Goal: Information Seeking & Learning: Learn about a topic

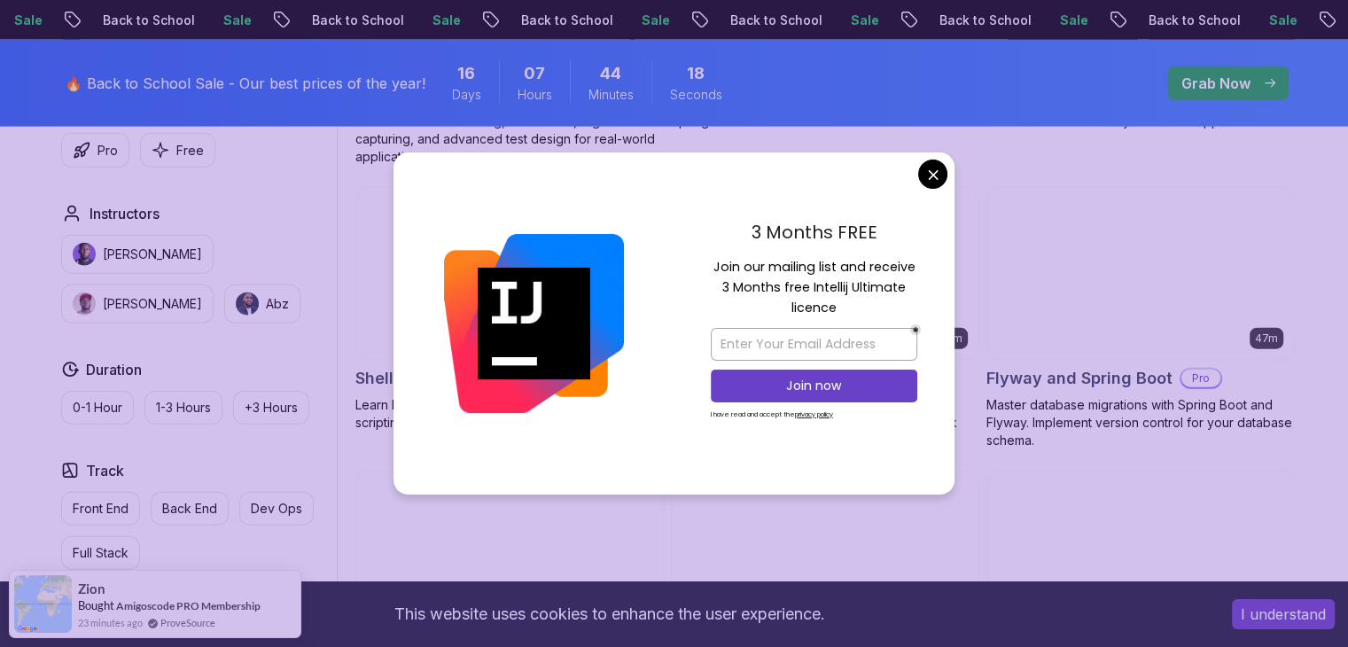
scroll to position [4166, 0]
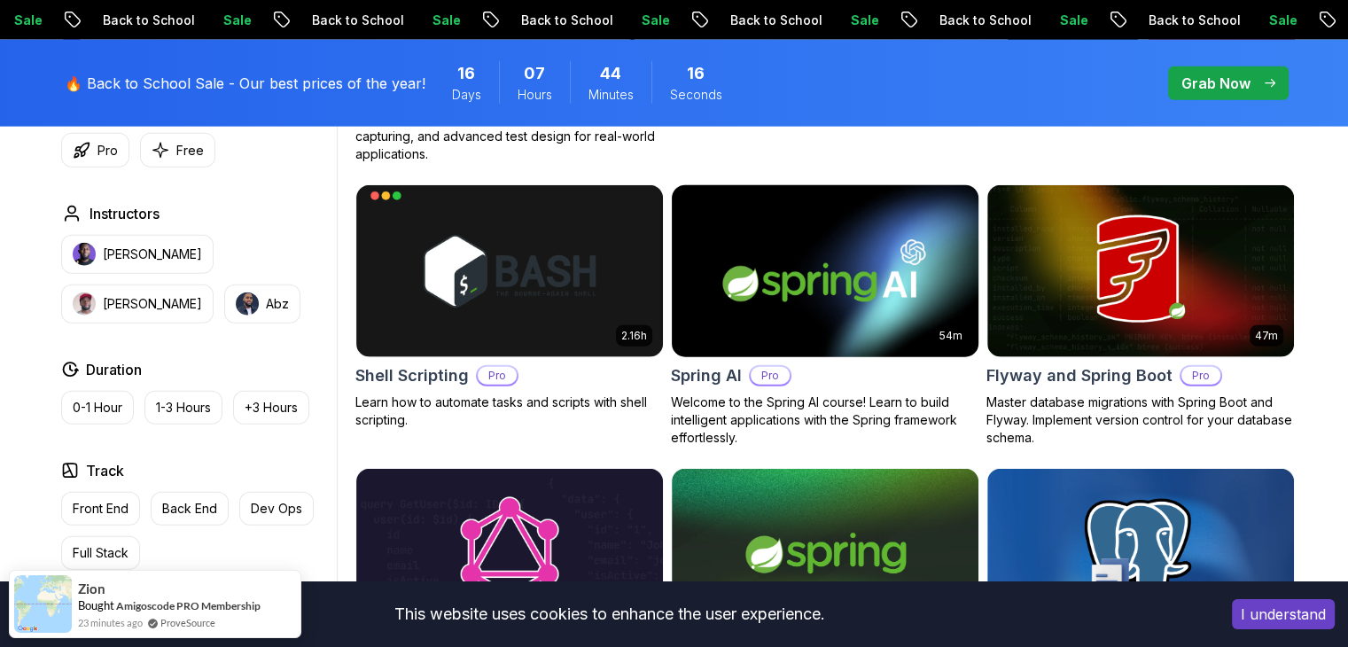
click at [935, 180] on body "Sale Back to School Sale Back to School Sale Back to School Sale Back to School…" at bounding box center [674, 316] width 1348 height 8965
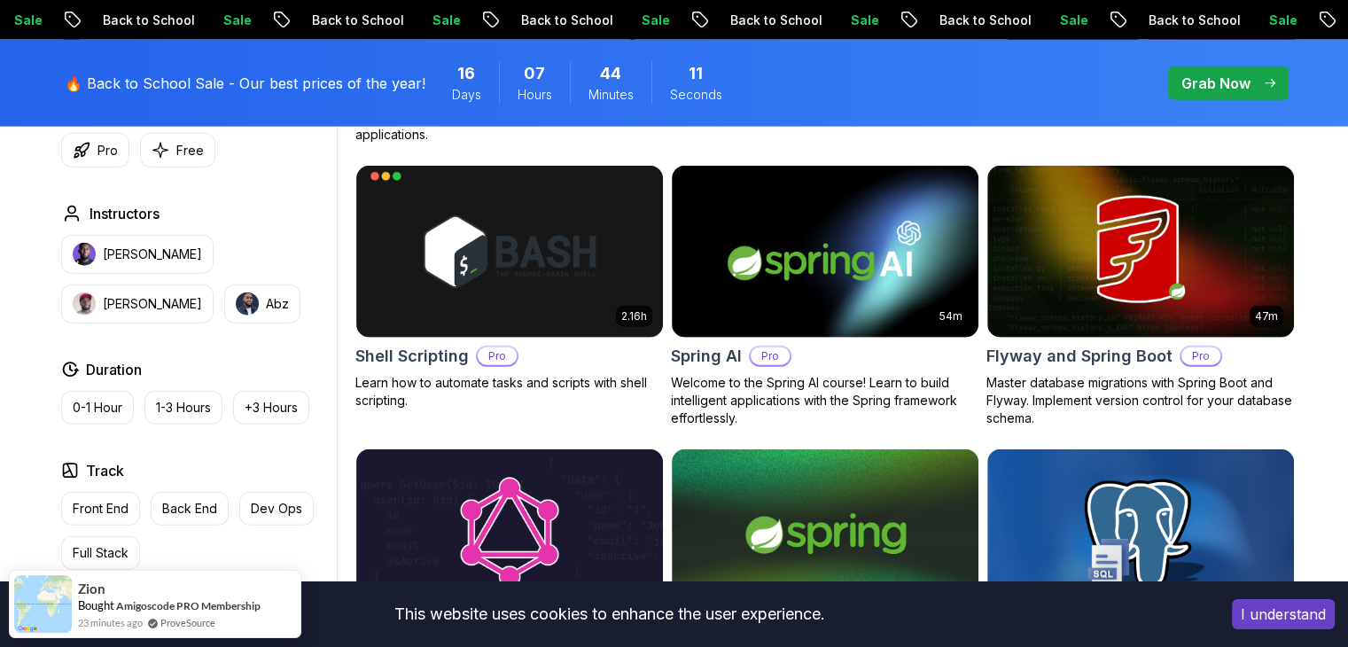
scroll to position [4255, 0]
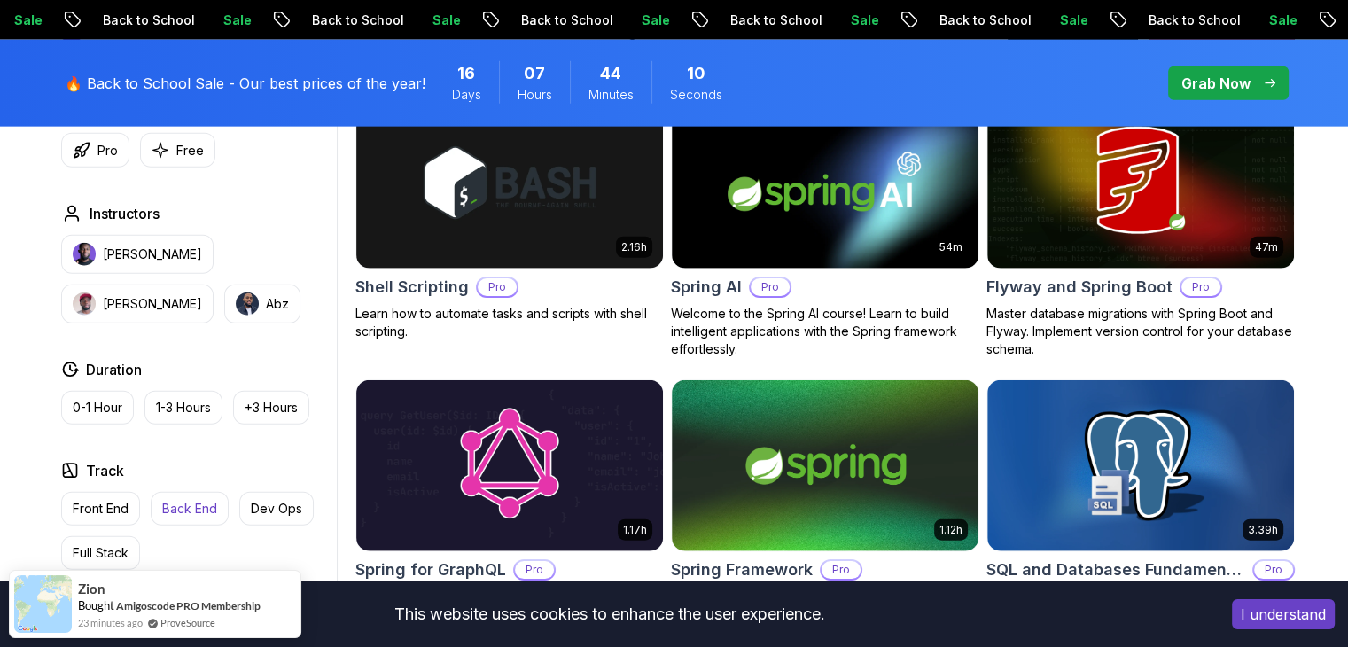
click at [177, 504] on p "Back End" at bounding box center [189, 509] width 55 height 18
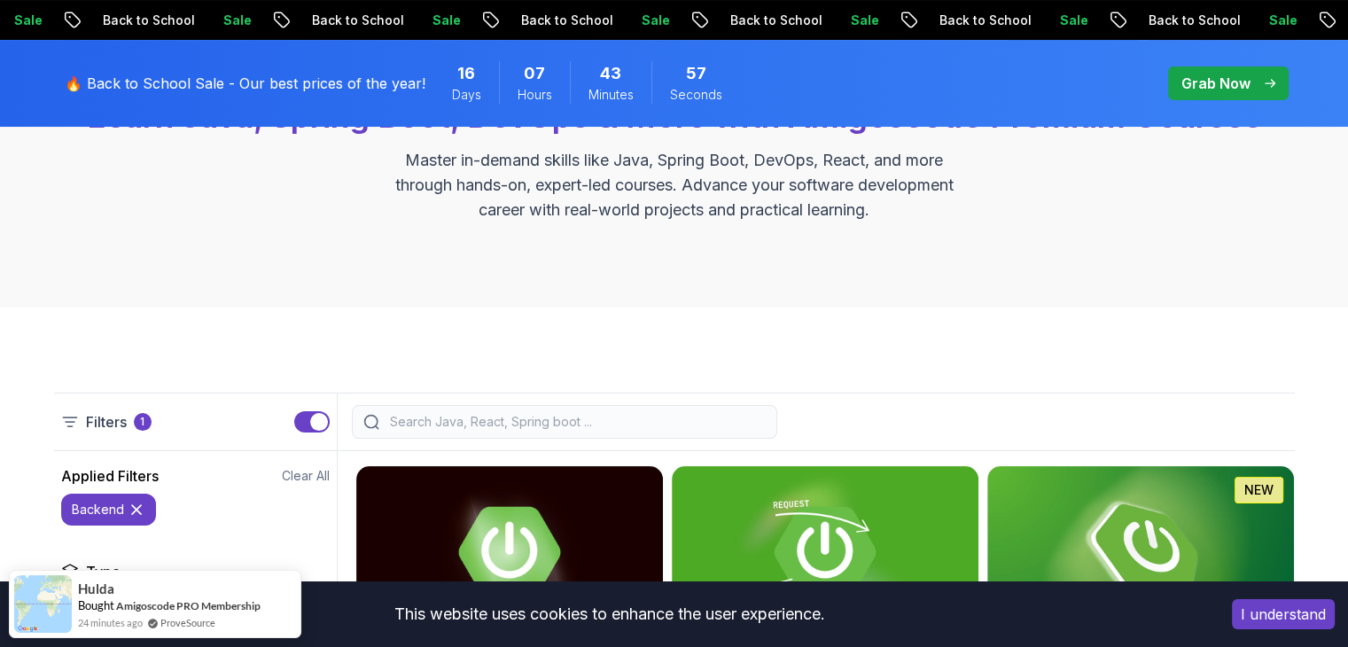
scroll to position [177, 0]
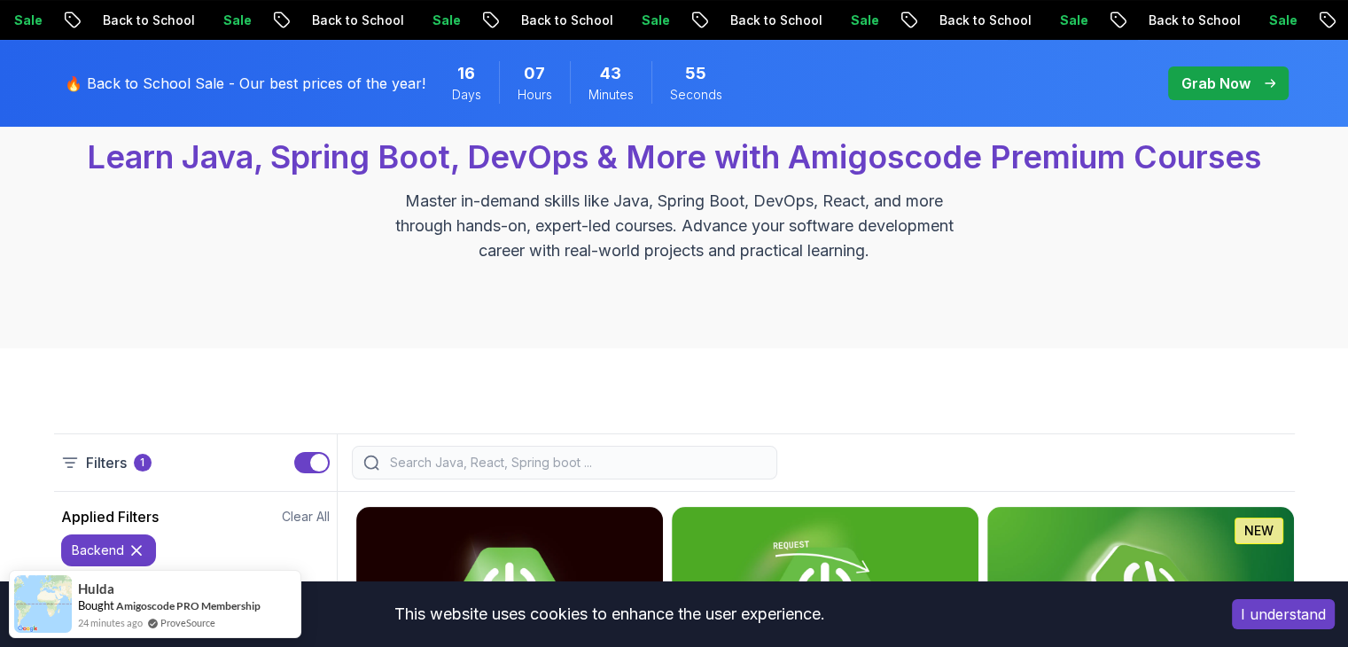
click at [543, 458] on input "search" at bounding box center [576, 463] width 379 height 18
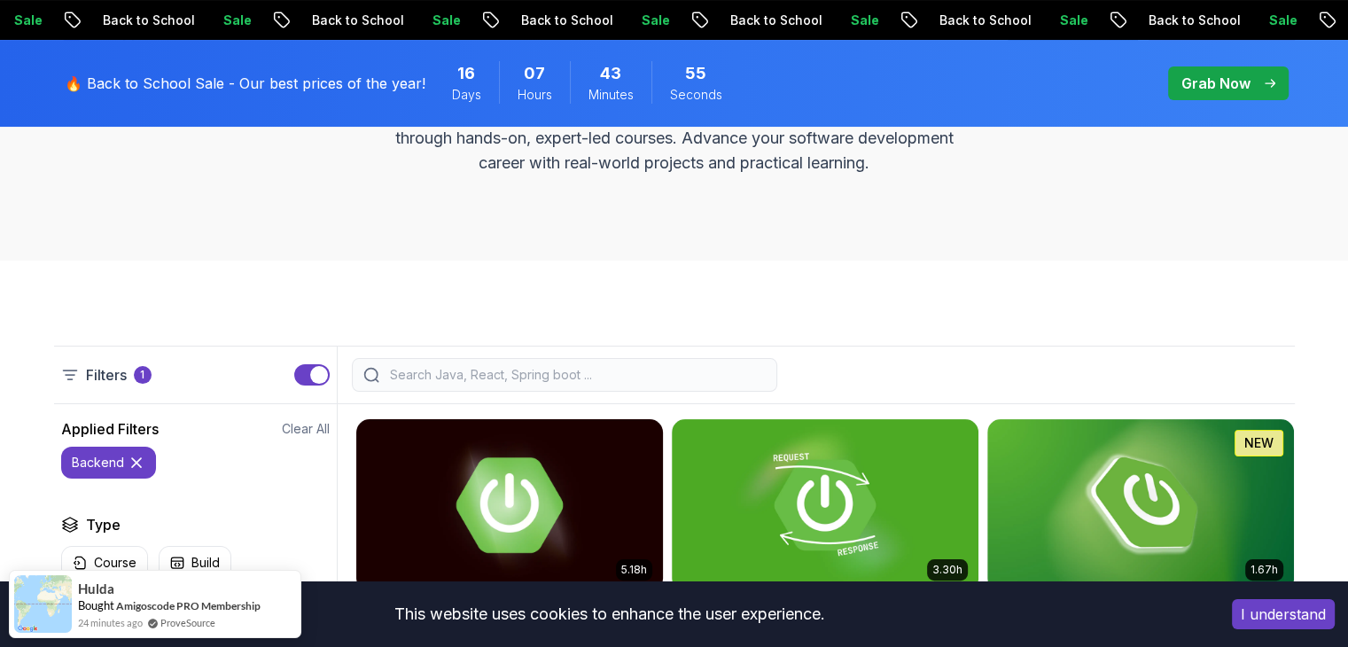
scroll to position [266, 0]
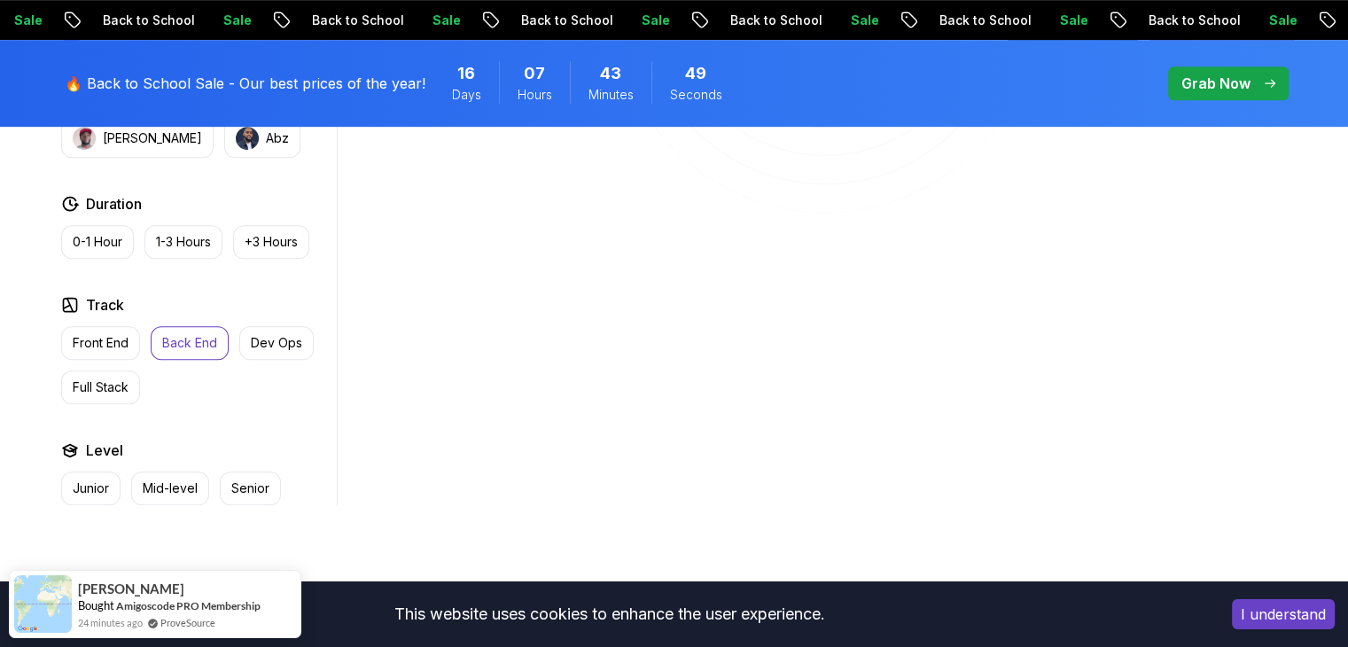
scroll to position [886, 0]
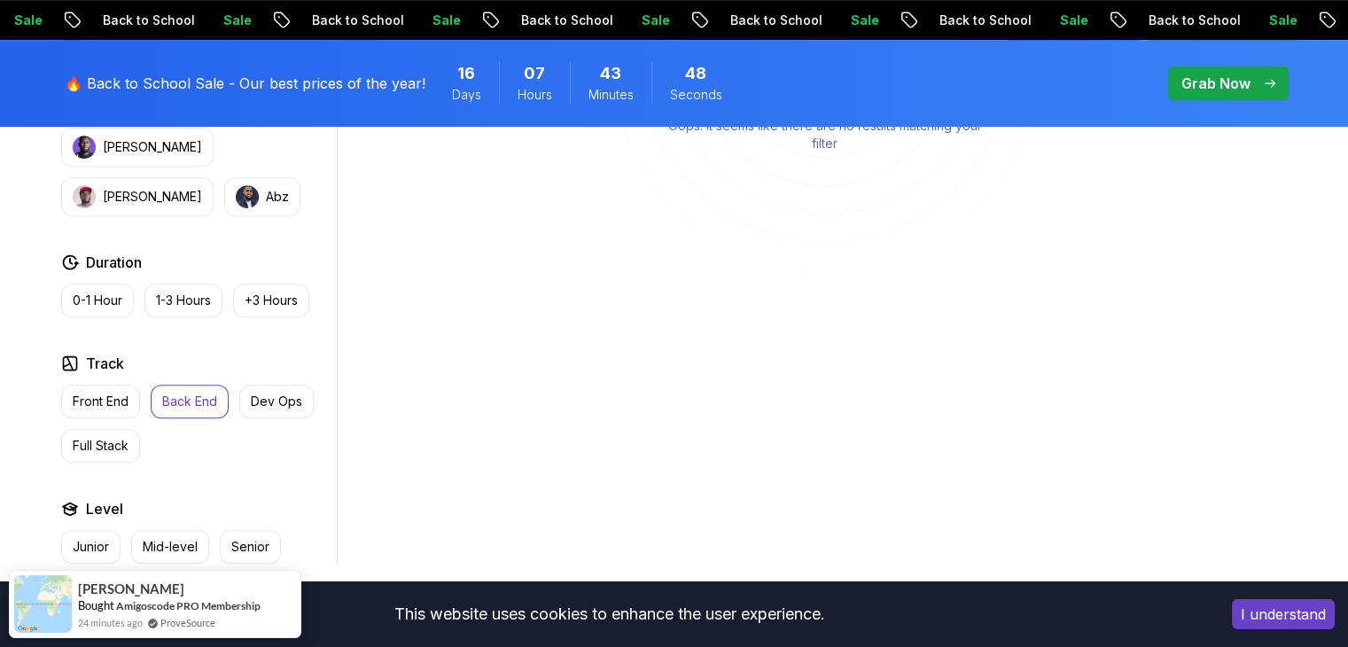
type input "fast"
click at [158, 398] on button "Back End" at bounding box center [190, 402] width 78 height 34
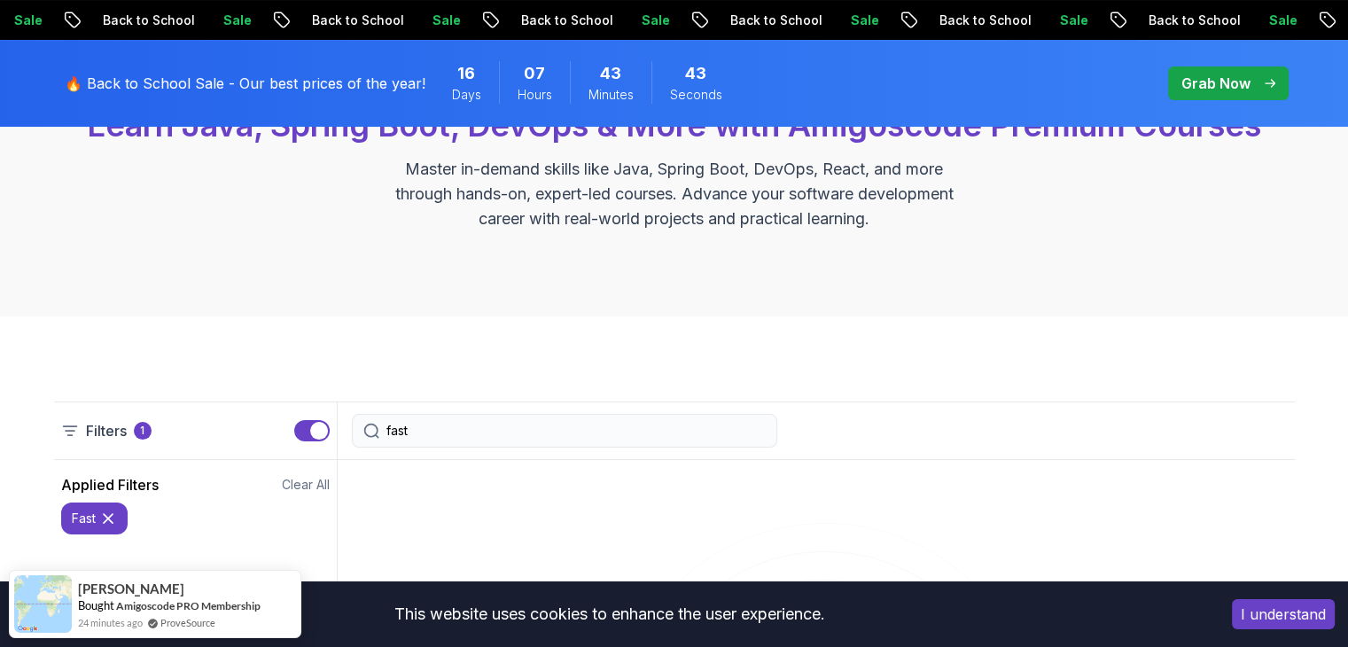
scroll to position [206, 0]
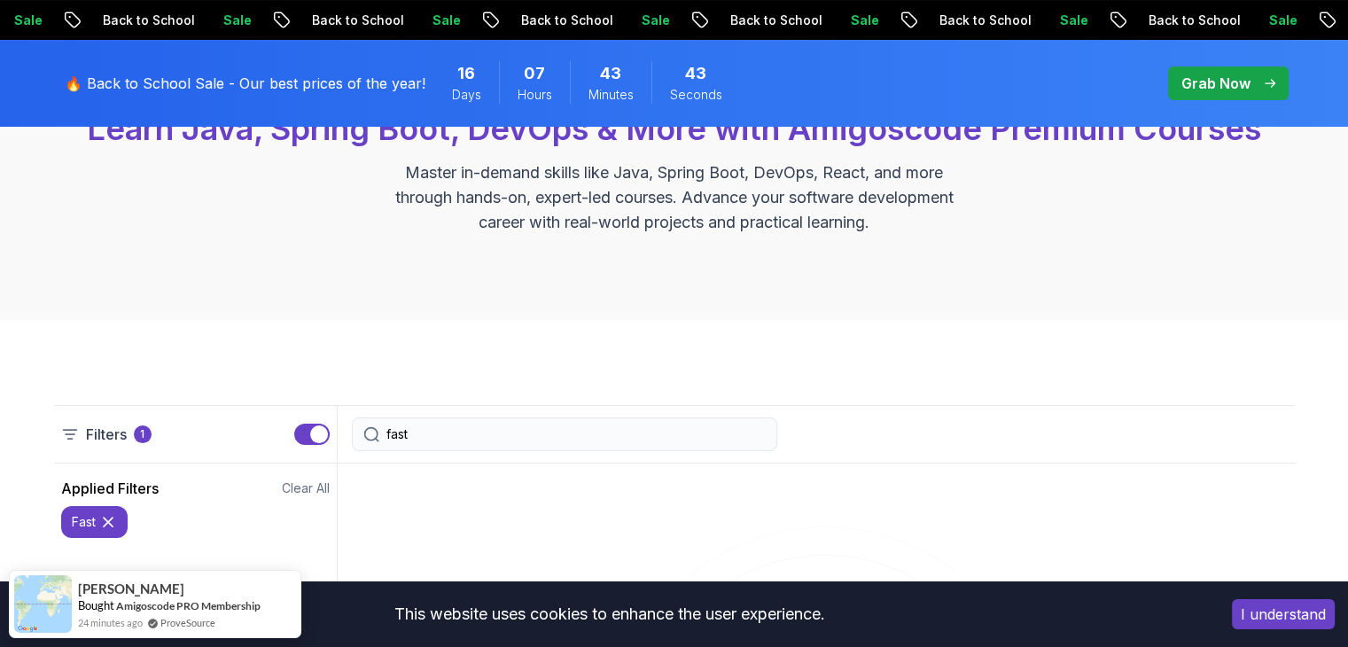
click at [465, 434] on input "fast" at bounding box center [576, 435] width 379 height 18
type textarea "fast"
click at [465, 434] on input "fast" at bounding box center [576, 435] width 379 height 18
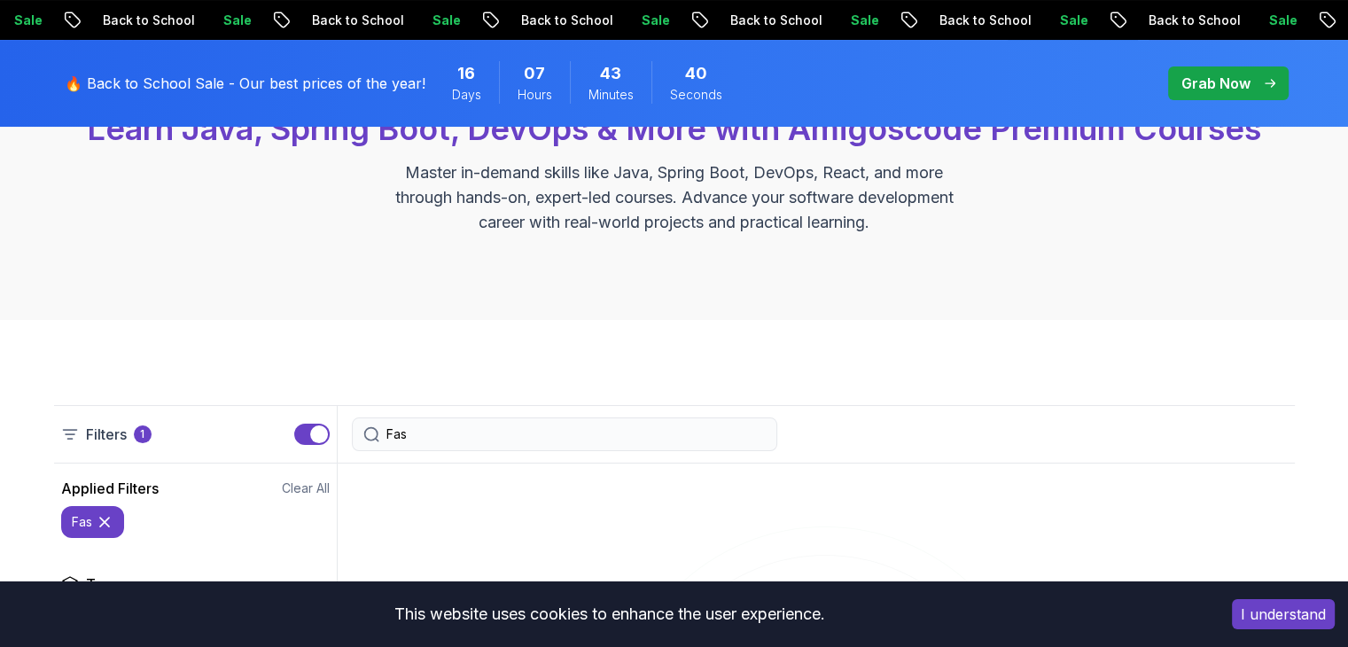
type input "Fast"
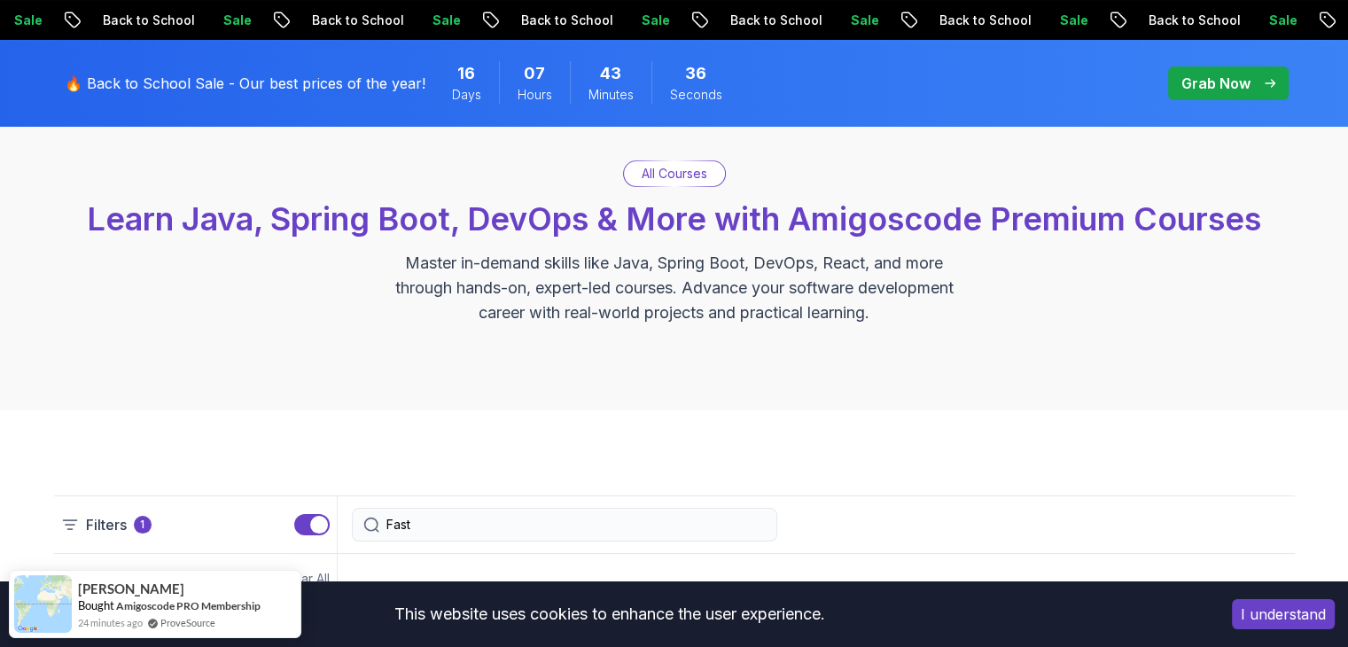
scroll to position [28, 0]
